Goal: Information Seeking & Learning: Stay updated

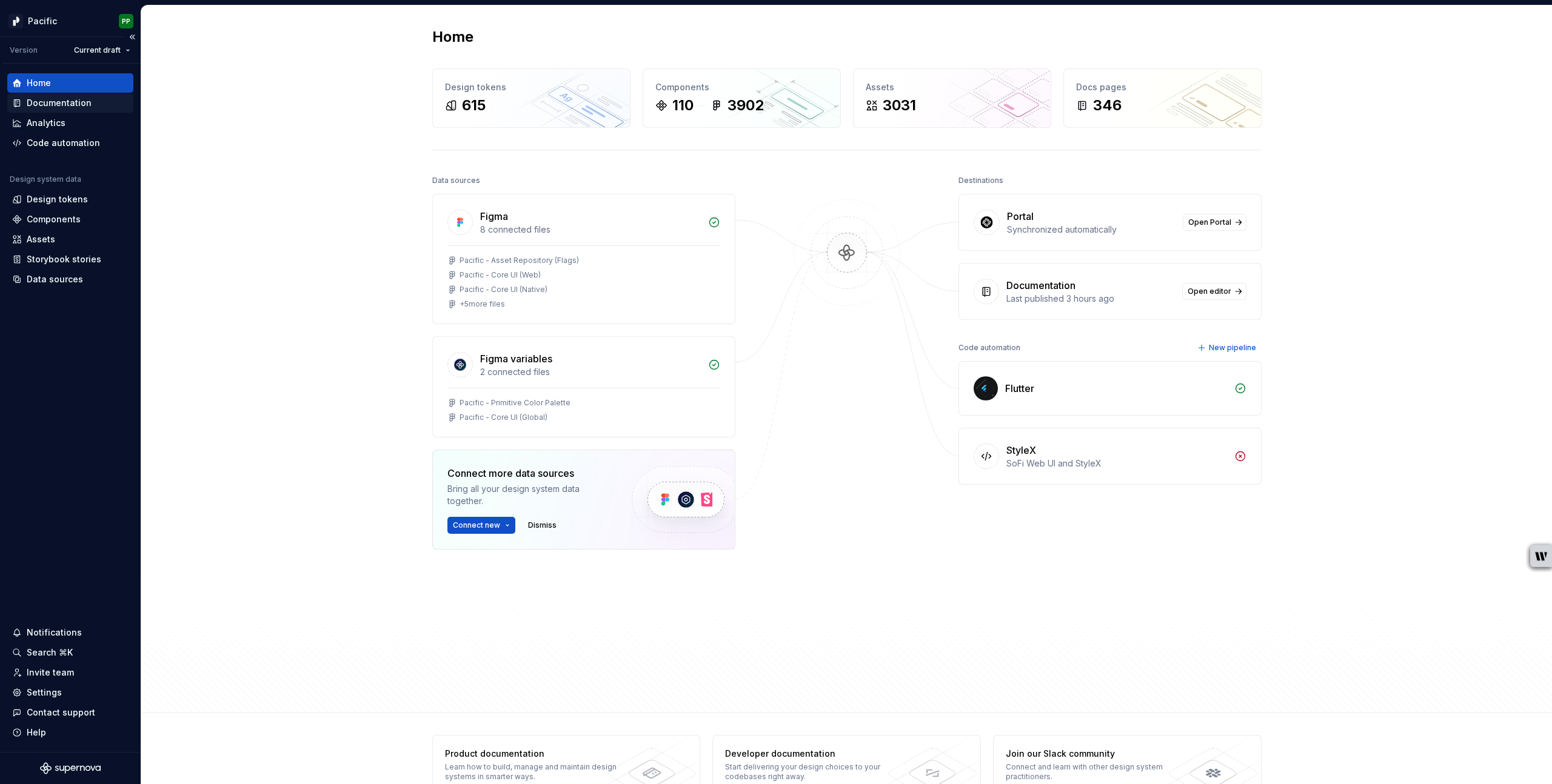
click at [72, 104] on div "Documentation" at bounding box center [59, 103] width 65 height 12
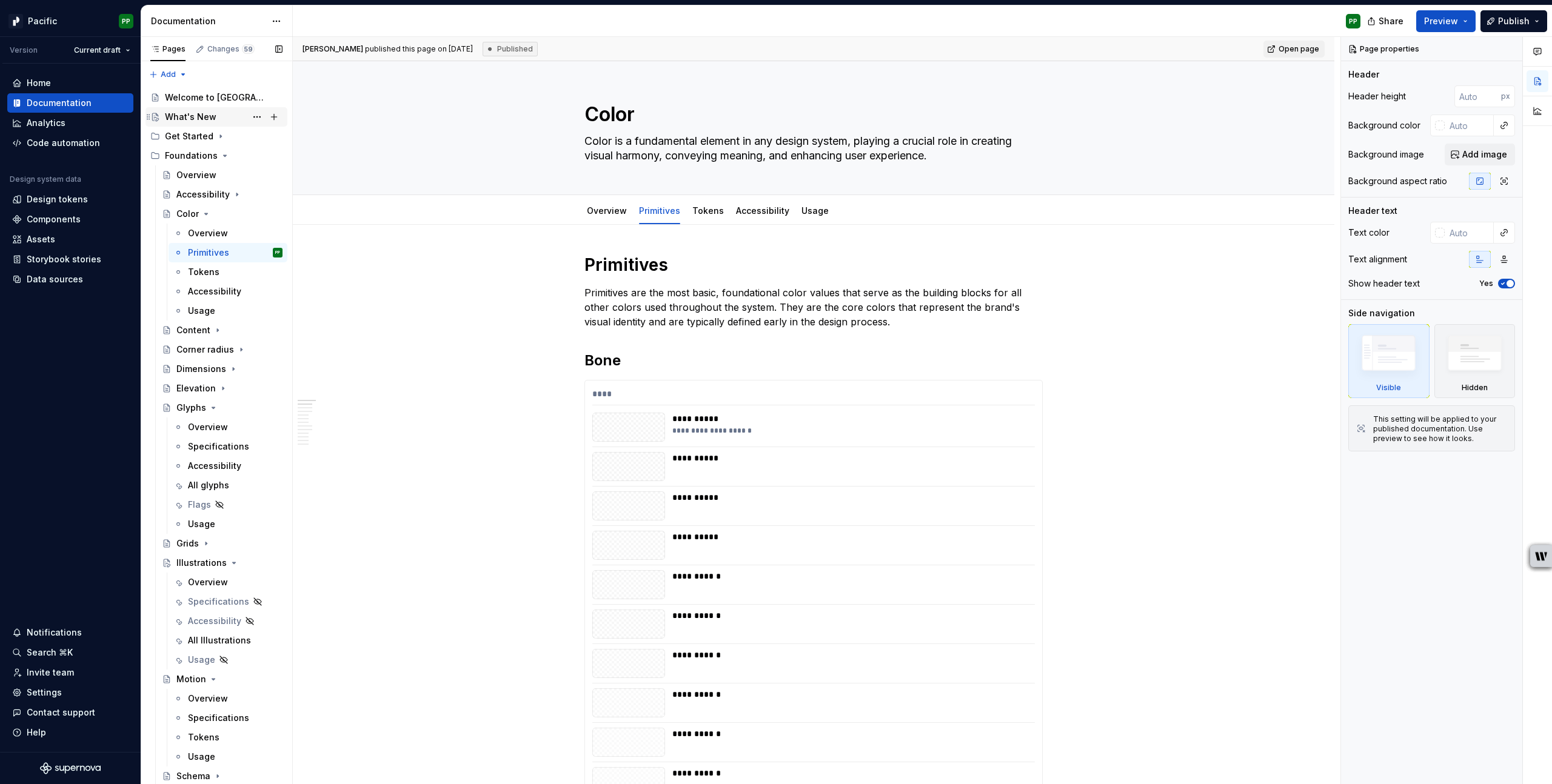
click at [202, 112] on div "What's New" at bounding box center [190, 117] width 52 height 12
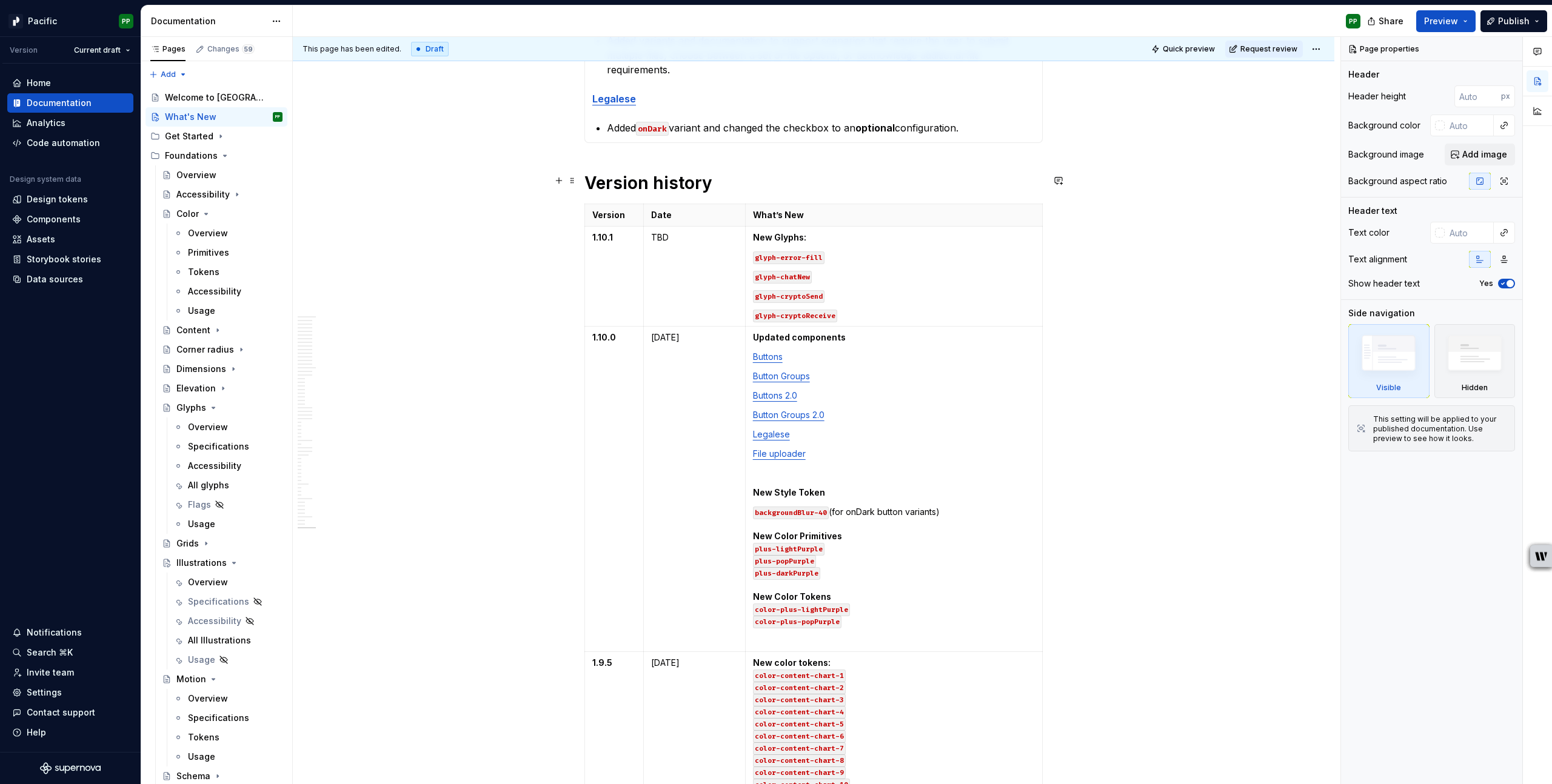
scroll to position [680, 0]
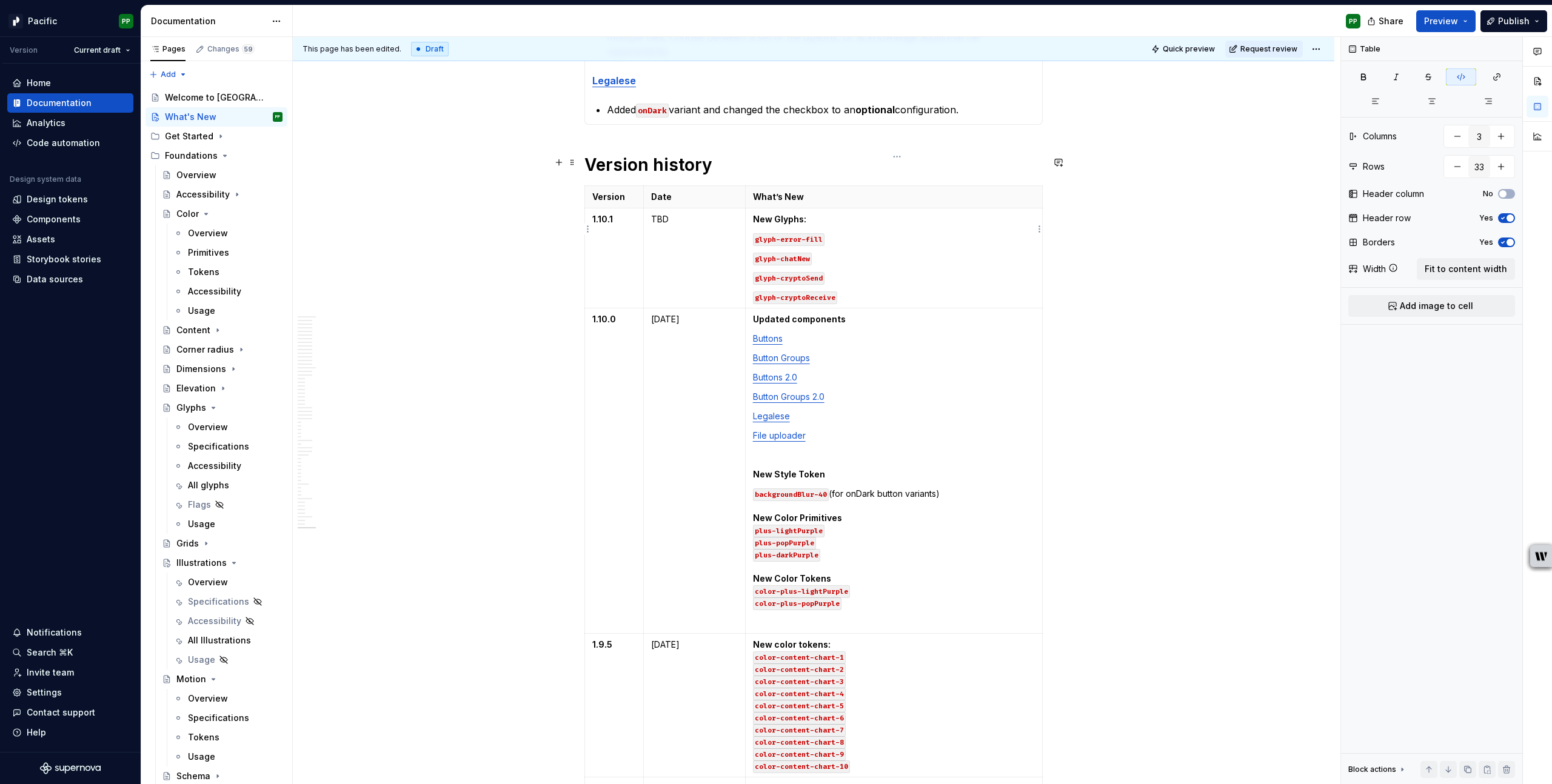
click at [907, 232] on p "glyph-error-fill" at bounding box center [894, 238] width 282 height 12
type textarea "*"
click at [792, 248] on button "button" at bounding box center [791, 250] width 17 height 17
click at [851, 252] on button "button" at bounding box center [849, 250] width 17 height 17
click at [821, 273] on p "glyph-error-fill glyph-chatNew glyph-cryptoSend glyph-cryptoReceive New Foun" at bounding box center [894, 268] width 282 height 73
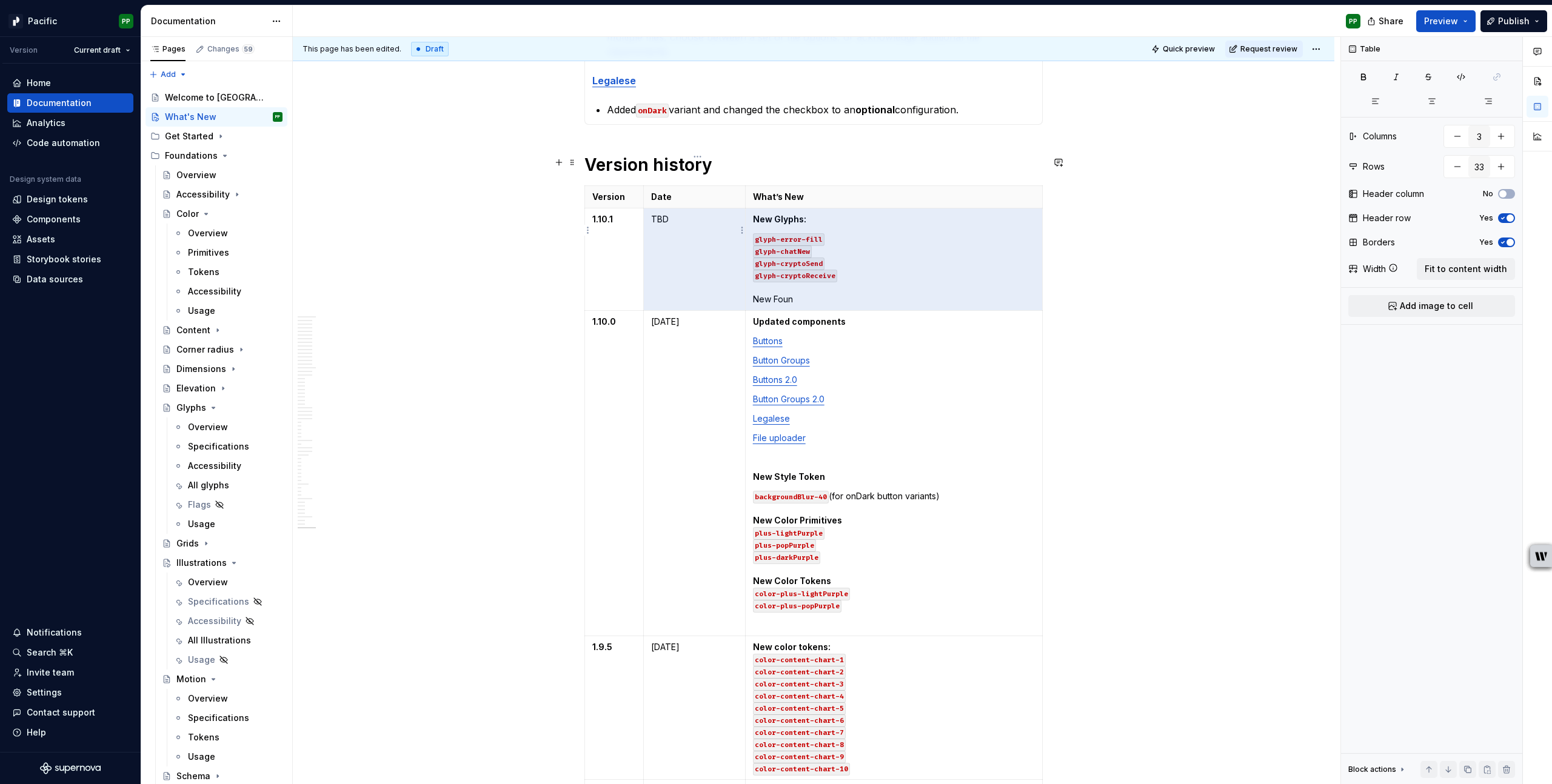
drag, startPoint x: 800, startPoint y: 267, endPoint x: 742, endPoint y: 267, distance: 58.0
click at [742, 267] on tr "1.10.1 TBD New Glyphs: glyph-error-fill glyph-chatNew glyph-cryptoSend glyph-cr…" at bounding box center [813, 259] width 457 height 102
click at [824, 269] on p "glyph-error-fill glyph-chatNew glyph-cryptoSend glyph-cryptoReceive New Foun" at bounding box center [894, 268] width 282 height 73
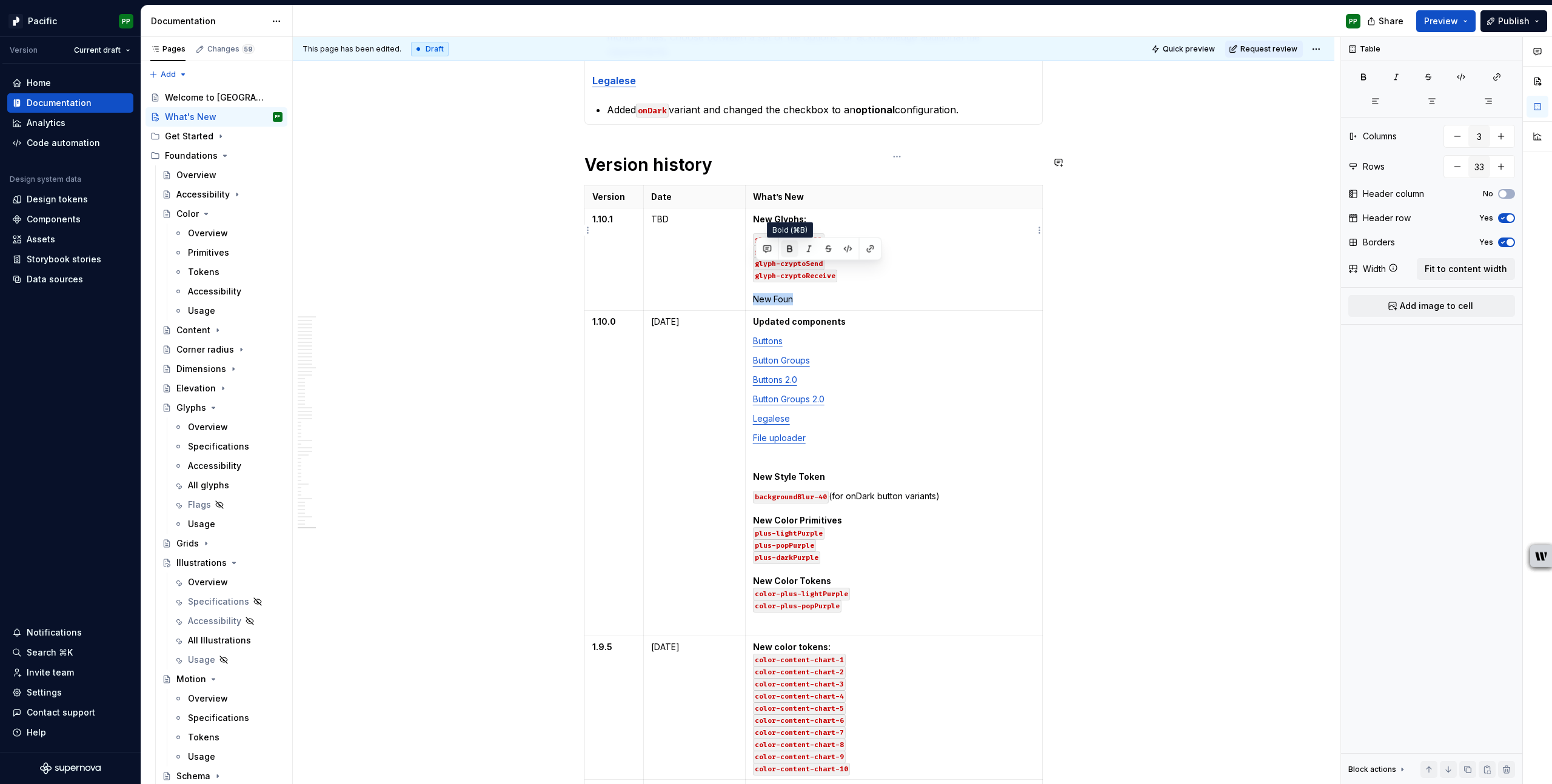
click at [790, 247] on button "button" at bounding box center [789, 248] width 17 height 17
click at [811, 272] on p "glyph-error-fill glyph-chatNew glyph-cryptoSend glyph-cryptoReceive New Foun" at bounding box center [894, 268] width 282 height 73
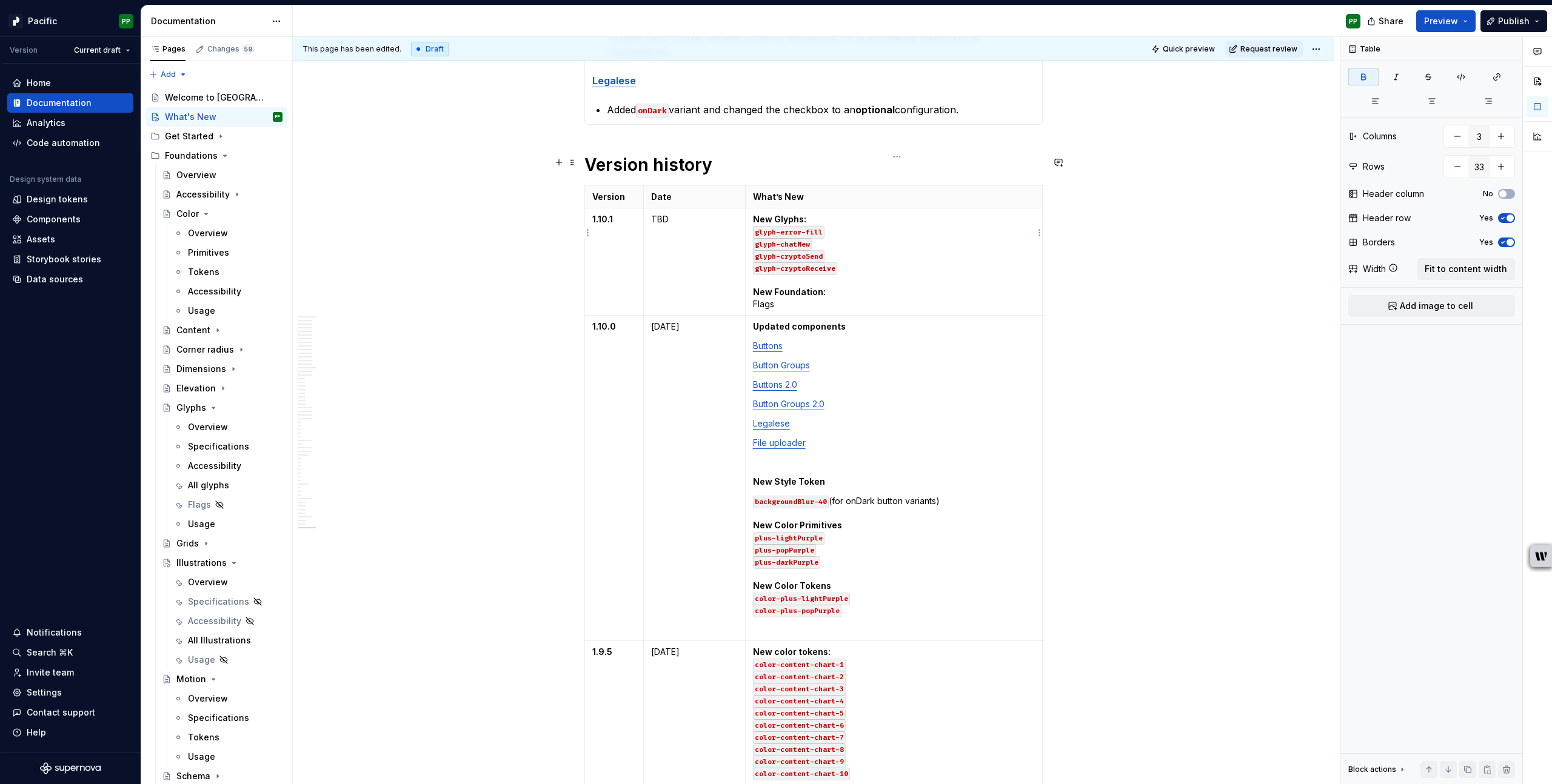
click at [821, 275] on p "New Glyphs: glyph-error-fill glyph-chatNew glyph-cryptoSend glyph-cryptoReceive…" at bounding box center [894, 262] width 282 height 97
click at [813, 280] on p "New Glyphs: glyph-error-fill glyph-chatNew glyph-cryptoSend glyph-cryptoReceive…" at bounding box center [894, 262] width 282 height 97
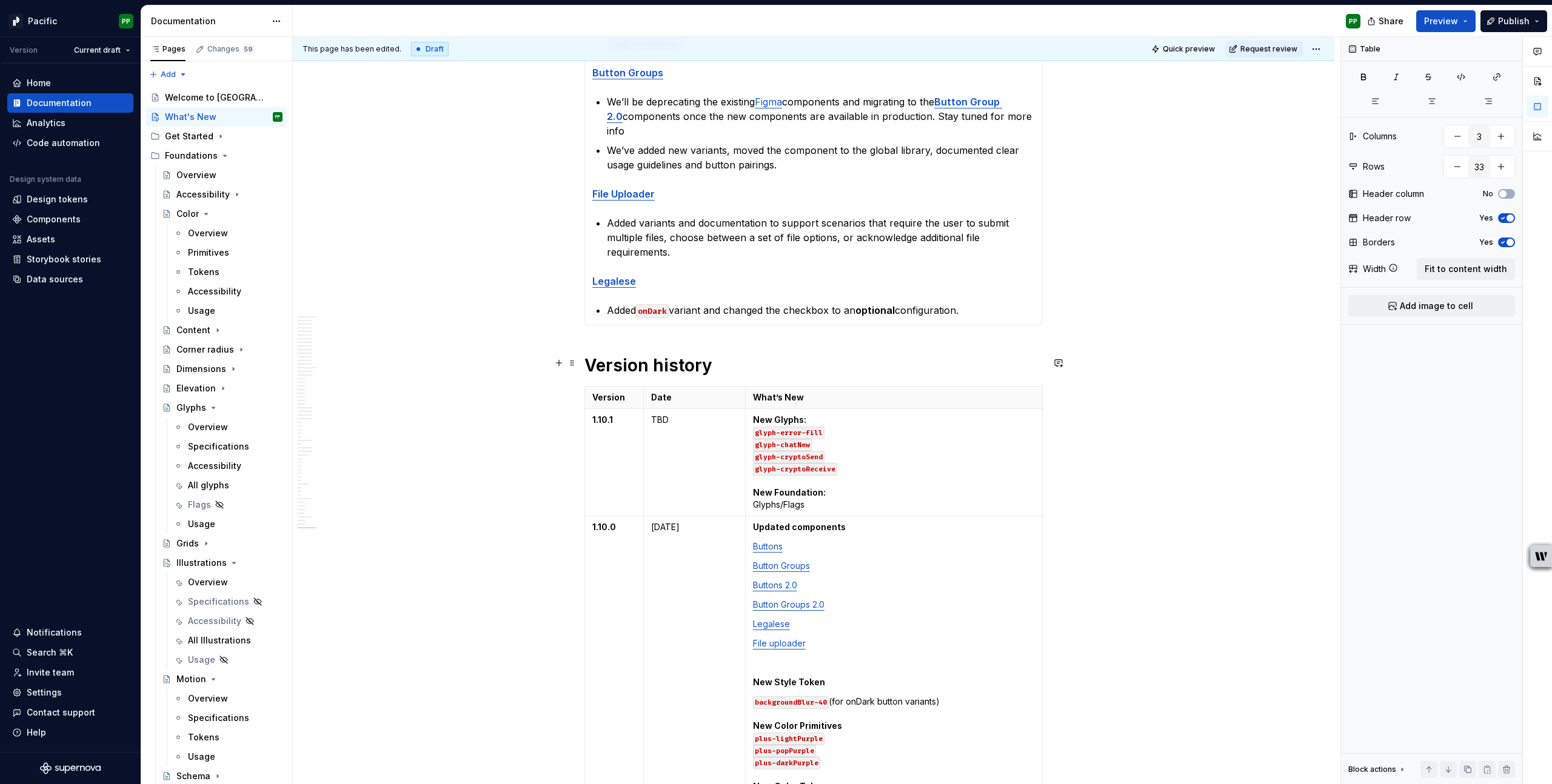
scroll to position [465, 0]
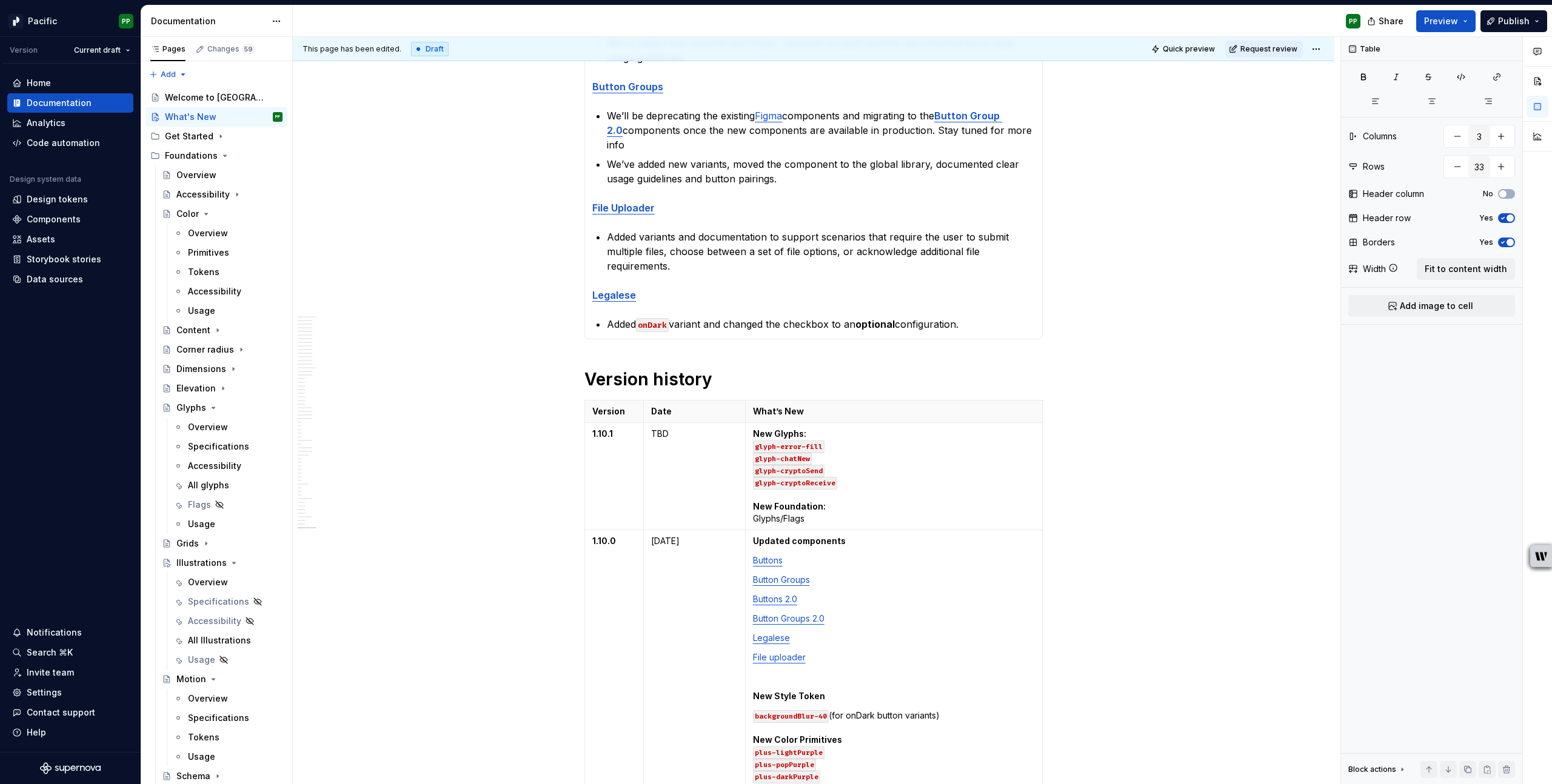
type textarea "*"
